Goal: Transaction & Acquisition: Purchase product/service

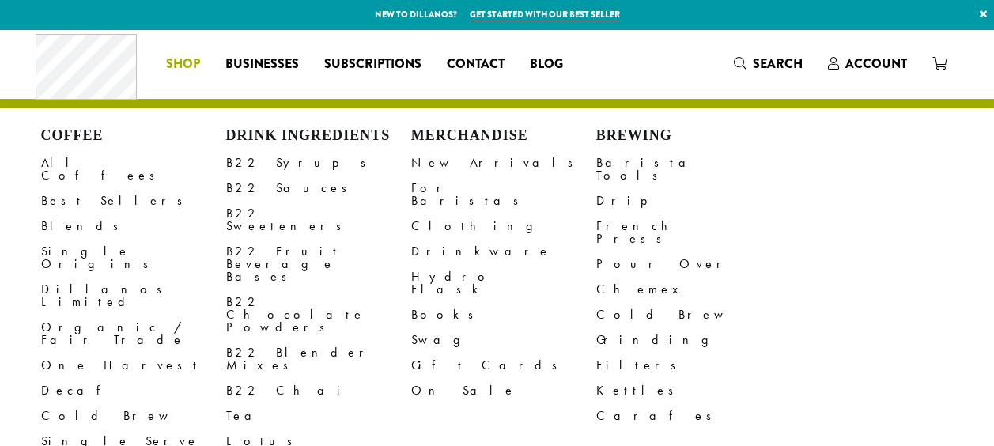
click at [193, 63] on span "Shop" at bounding box center [183, 65] width 34 height 20
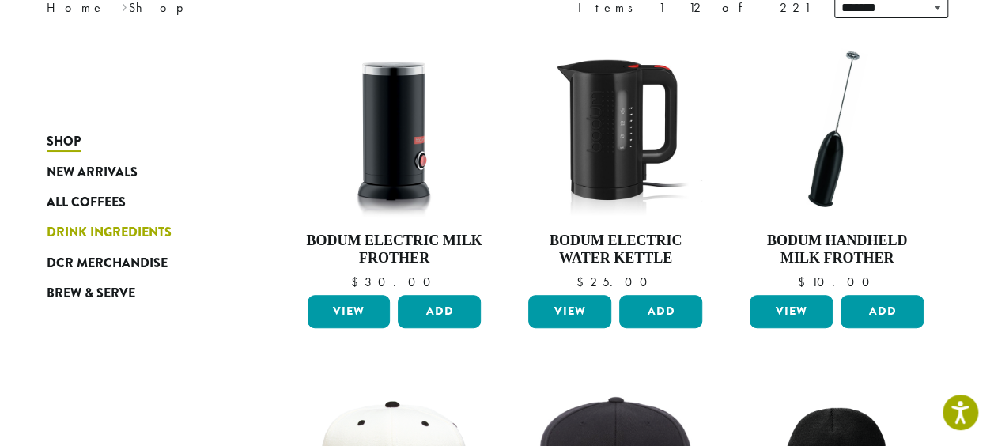
click at [89, 233] on span "Drink Ingredients" at bounding box center [109, 233] width 125 height 20
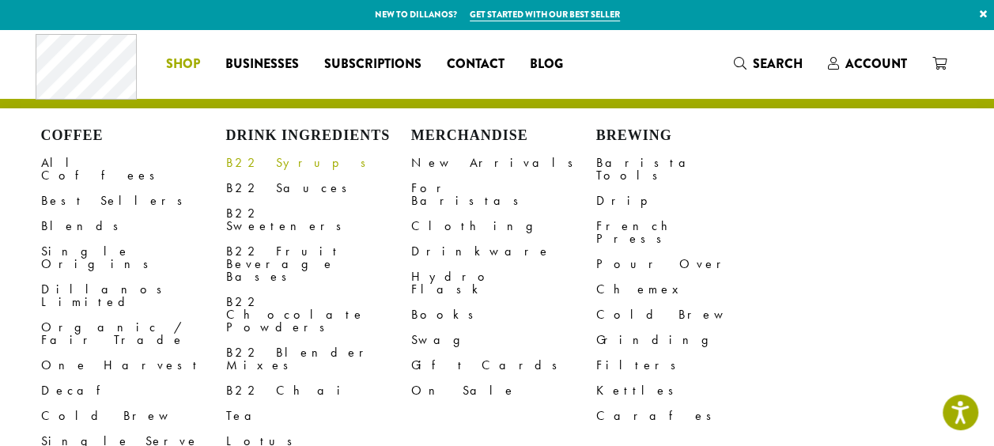
click at [260, 165] on link "B22 Syrups" at bounding box center [318, 162] width 185 height 25
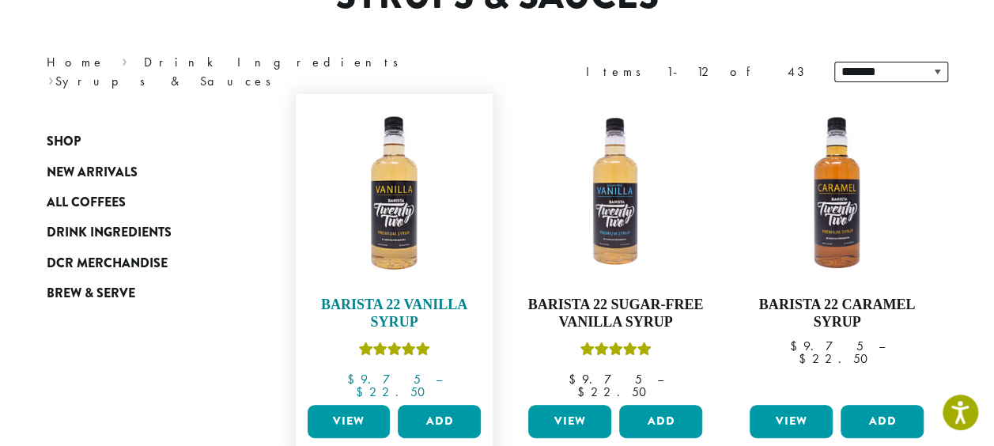
scroll to position [158, 0]
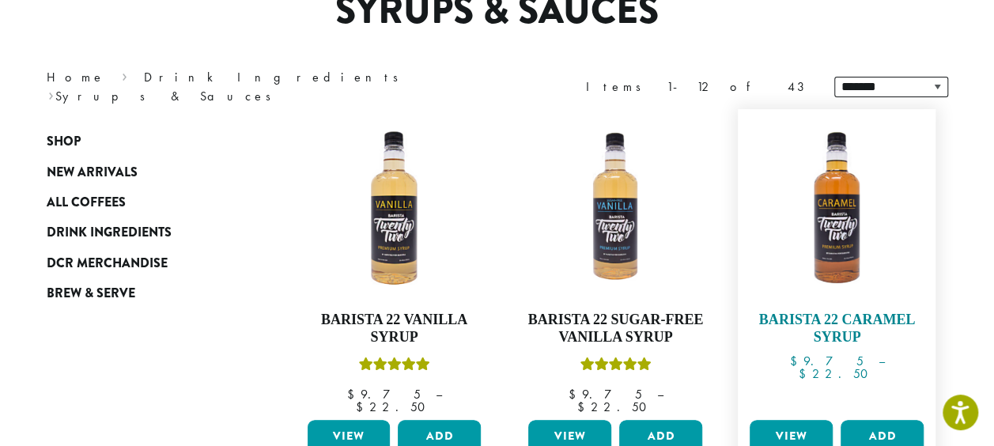
click at [834, 231] on img at bounding box center [837, 208] width 182 height 182
